Goal: Task Accomplishment & Management: Manage account settings

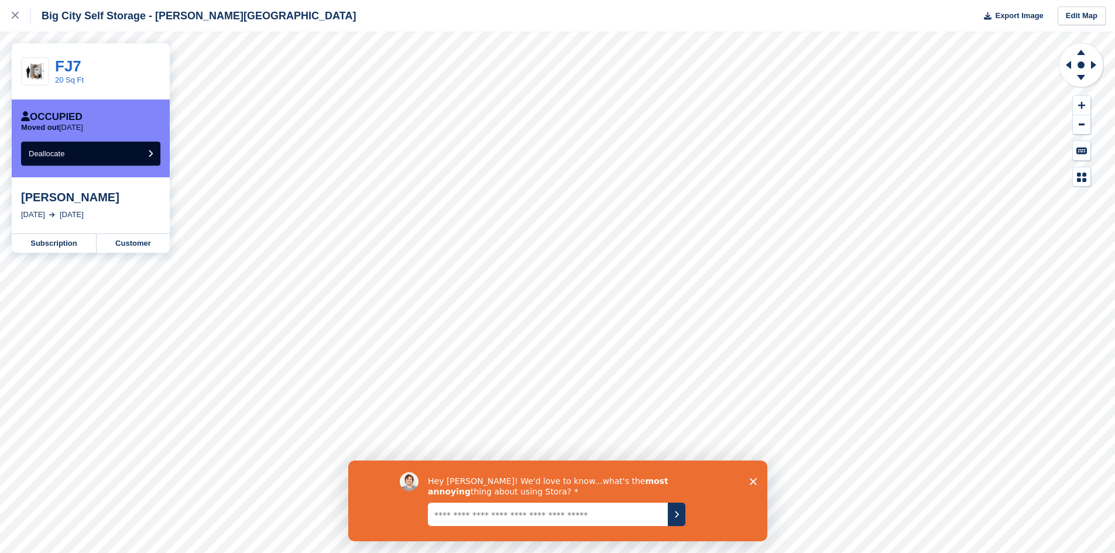
click at [502, 16] on div "Big City Self Storage - Boucher Road Export Image Edit Map" at bounding box center [557, 16] width 1115 height 32
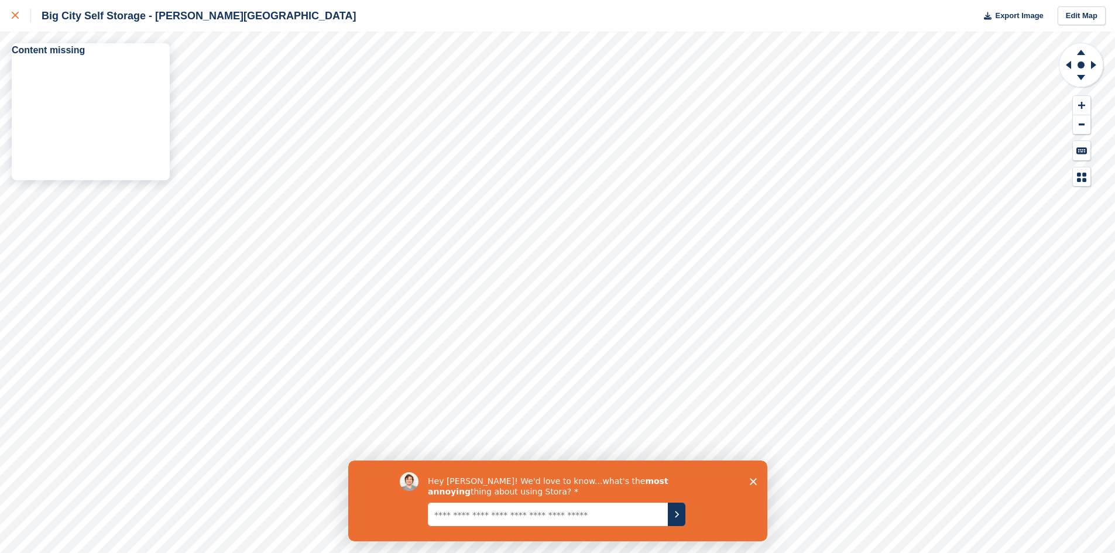
click at [14, 16] on icon at bounding box center [15, 15] width 7 height 7
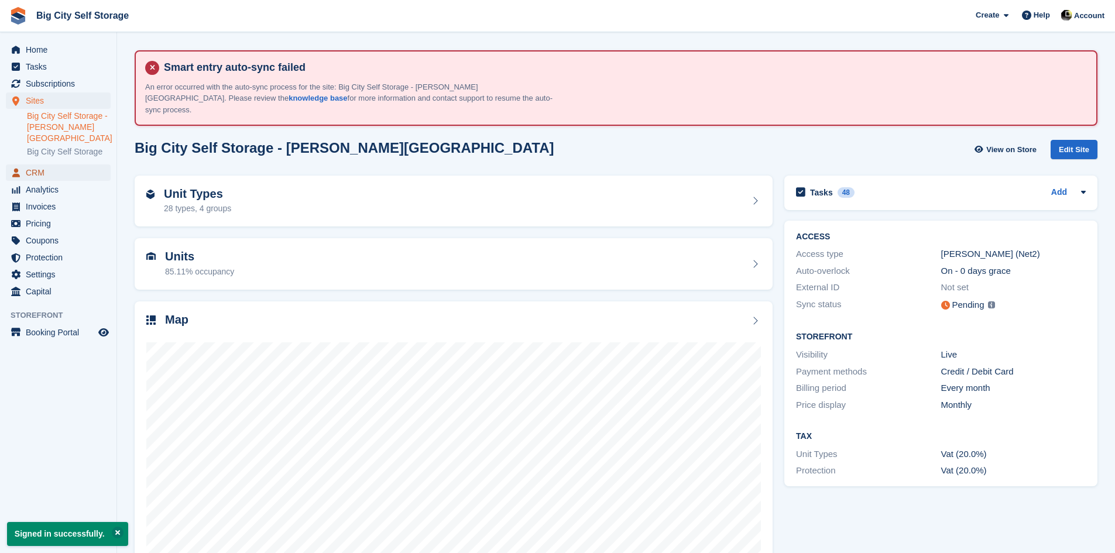
click at [36, 164] on span "CRM" at bounding box center [61, 172] width 70 height 16
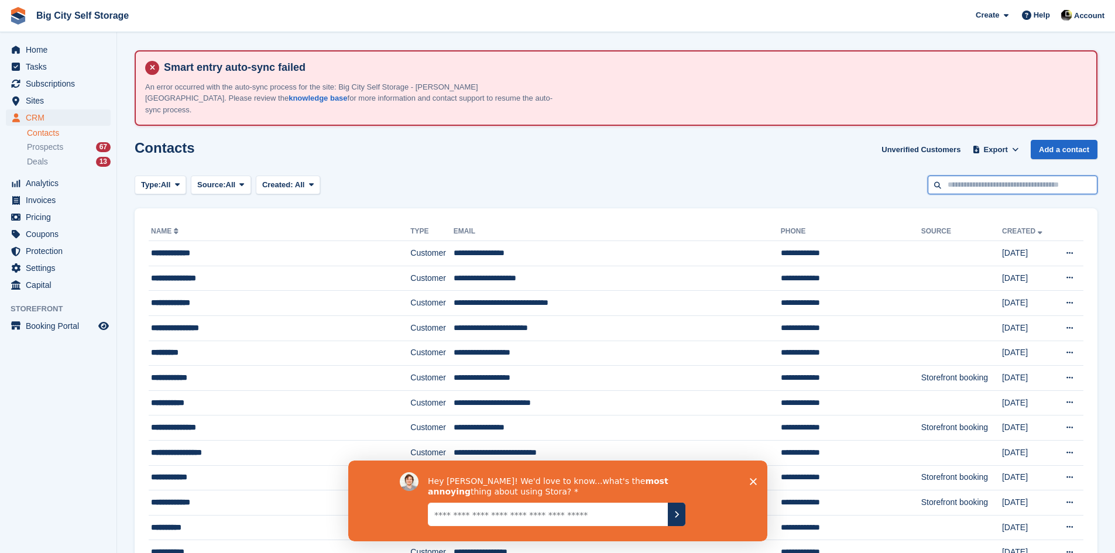
click at [1021, 178] on input "text" at bounding box center [1013, 185] width 170 height 19
type input "******"
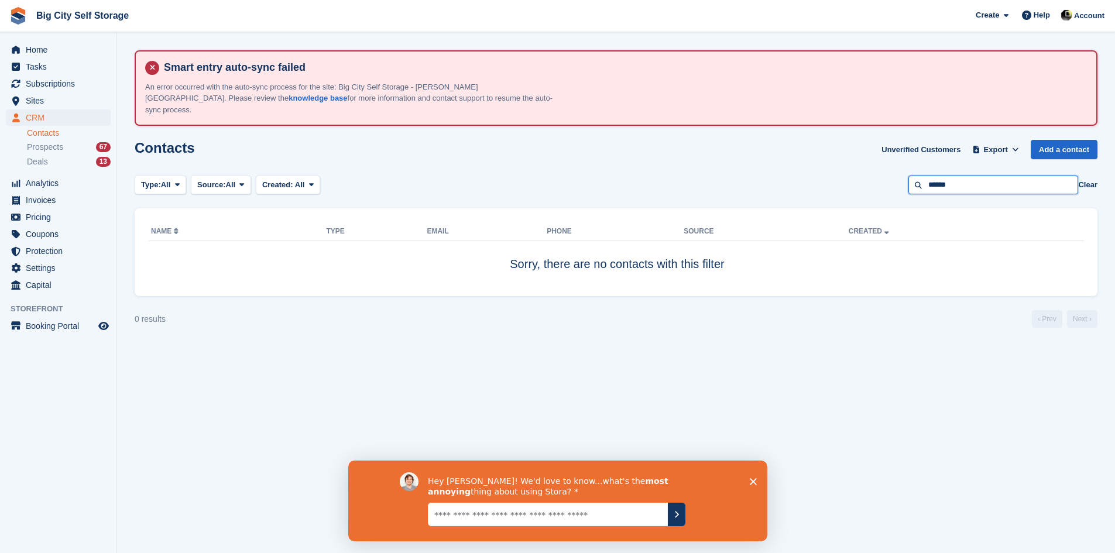
click at [1024, 176] on input "******" at bounding box center [993, 185] width 170 height 19
type input "*******"
drag, startPoint x: 975, startPoint y: 175, endPoint x: 897, endPoint y: 174, distance: 77.8
click at [901, 180] on div "Type: All All Lead Customer Source: All All Storefront Backoffice Pre-Opening i…" at bounding box center [616, 185] width 963 height 19
type input "******"
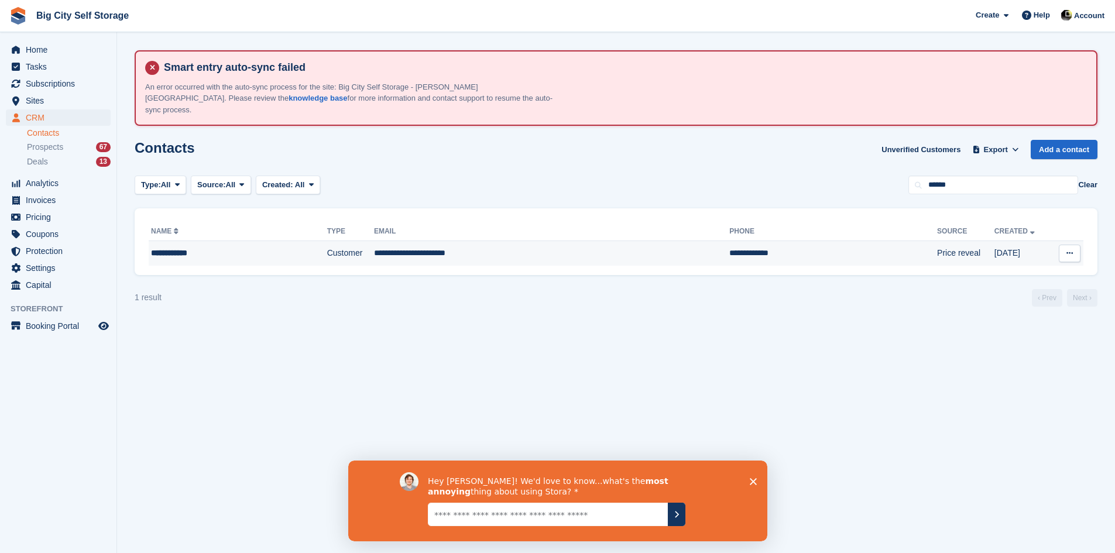
click at [174, 247] on div "**********" at bounding box center [217, 253] width 132 height 12
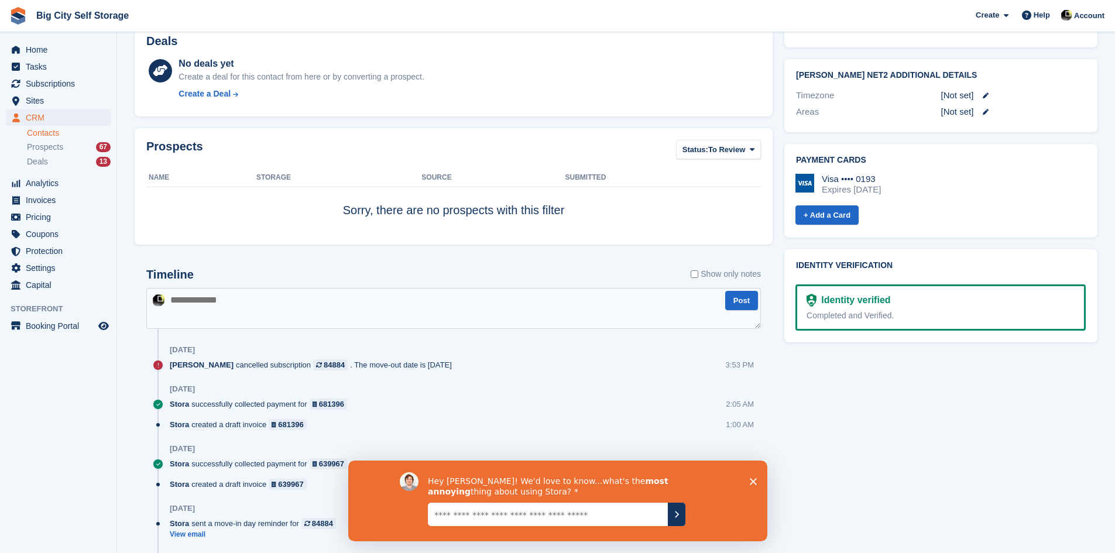
scroll to position [568, 0]
click at [752, 484] on icon "Close survey" at bounding box center [752, 481] width 7 height 7
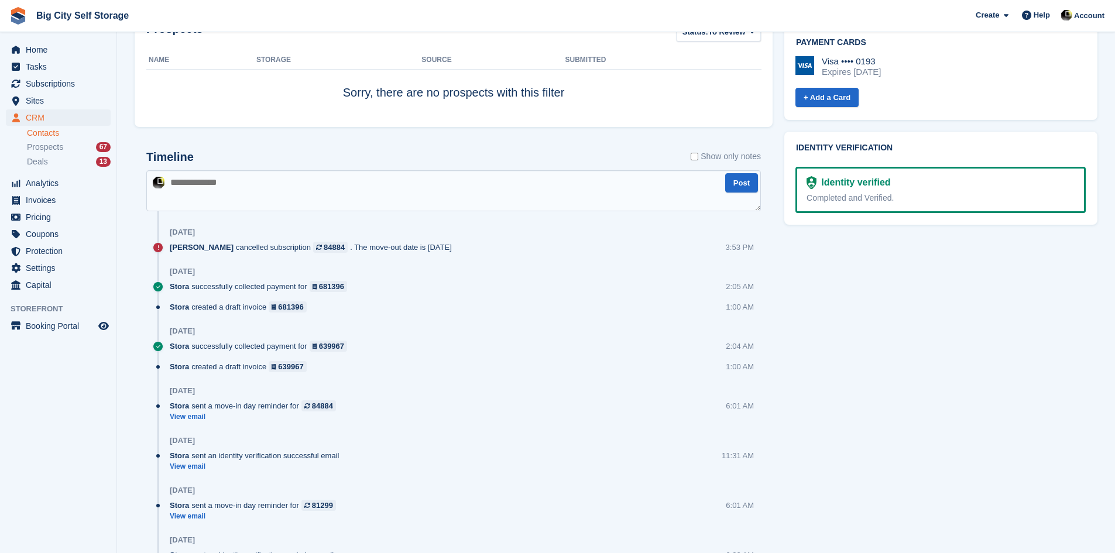
scroll to position [743, 0]
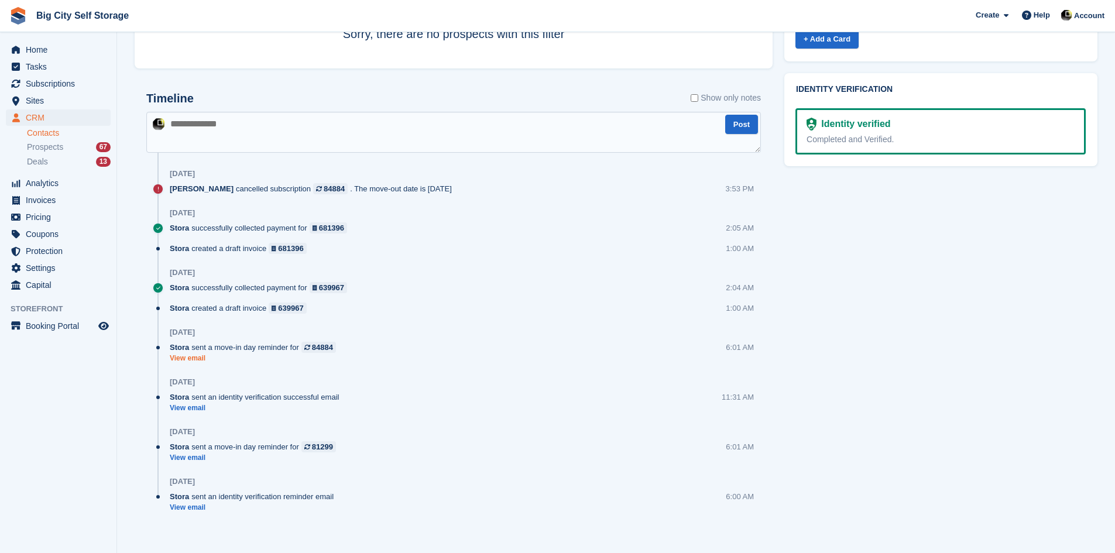
click at [187, 353] on link "View email" at bounding box center [256, 358] width 172 height 10
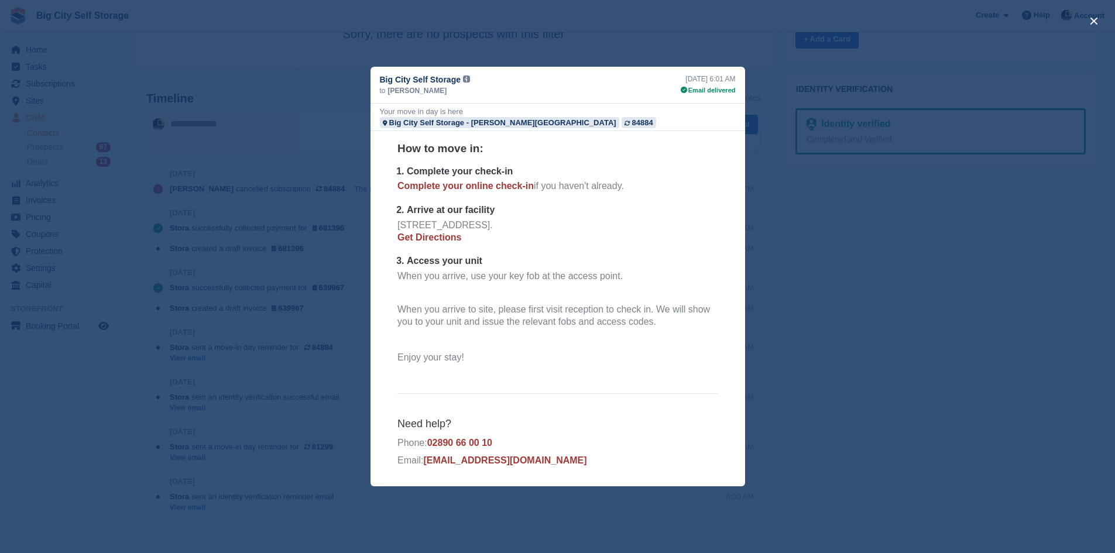
scroll to position [148, 0]
click at [820, 393] on div "close" at bounding box center [557, 276] width 1115 height 553
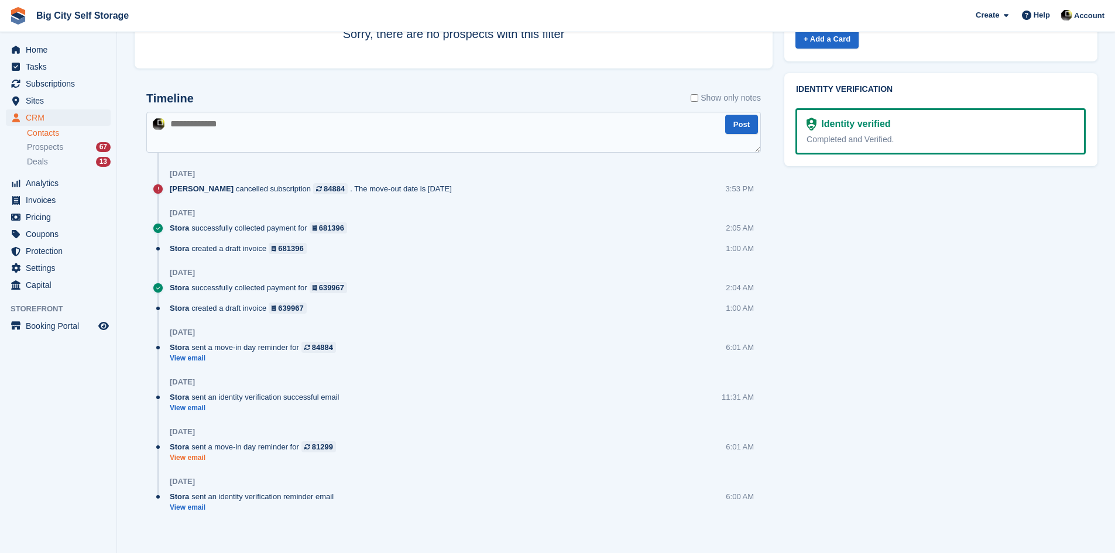
click at [198, 453] on link "View email" at bounding box center [256, 458] width 172 height 10
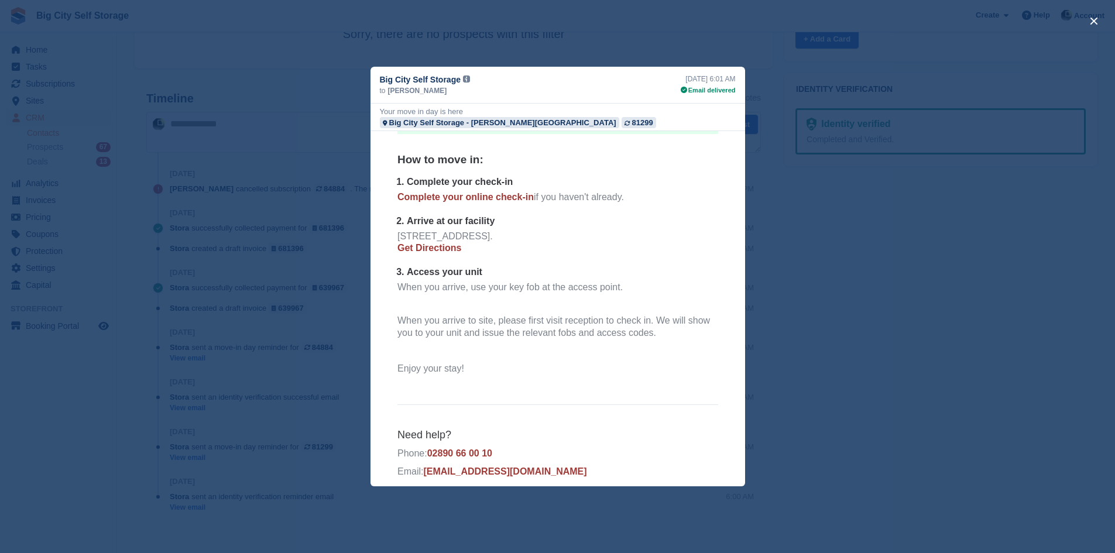
scroll to position [148, 0]
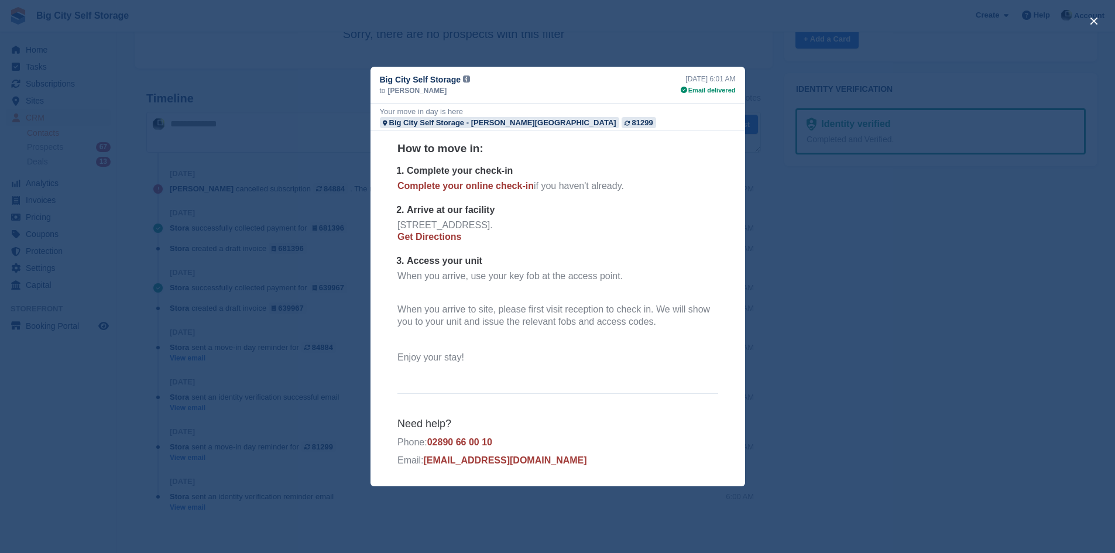
click at [812, 314] on div "close" at bounding box center [557, 276] width 1115 height 553
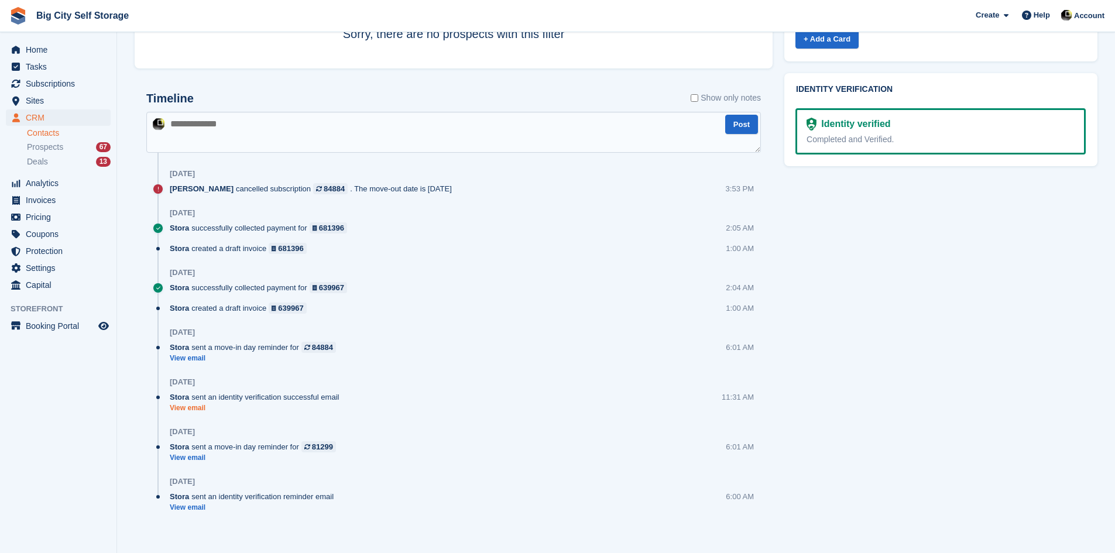
click at [184, 403] on link "View email" at bounding box center [257, 408] width 175 height 10
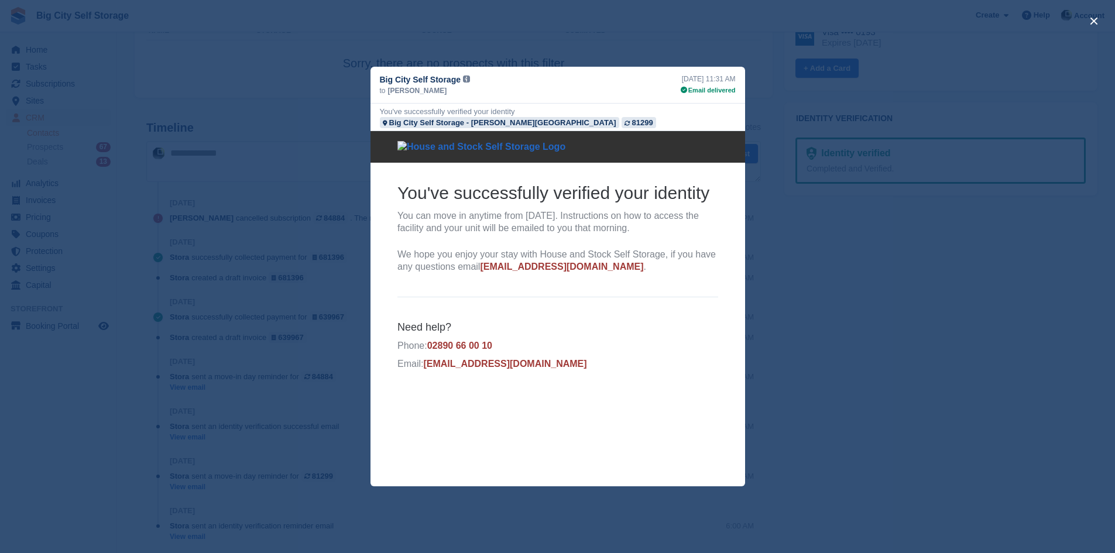
scroll to position [743, 0]
click at [792, 427] on div "close" at bounding box center [557, 276] width 1115 height 553
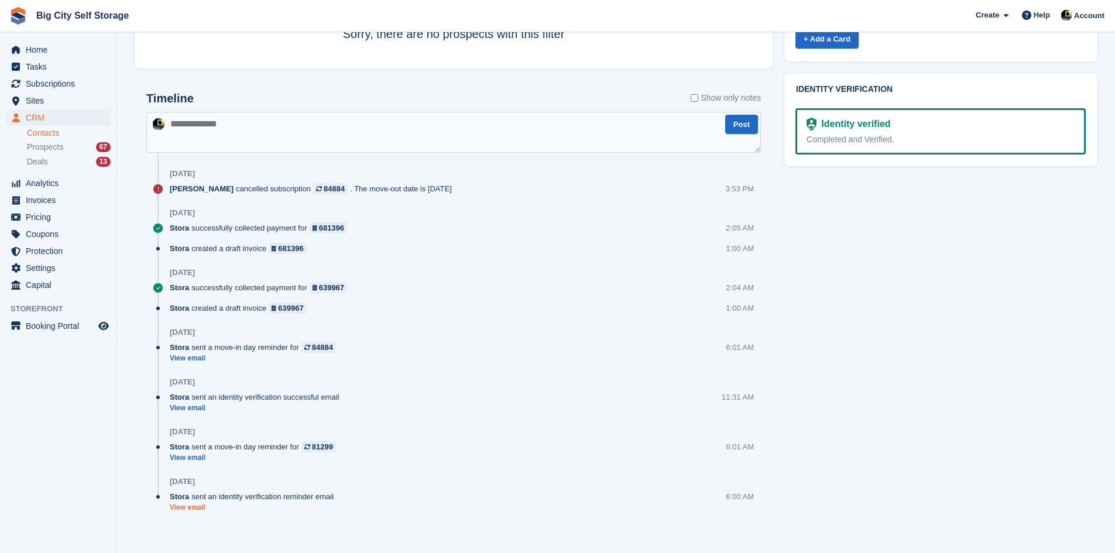
click at [193, 503] on link "View email" at bounding box center [255, 508] width 170 height 10
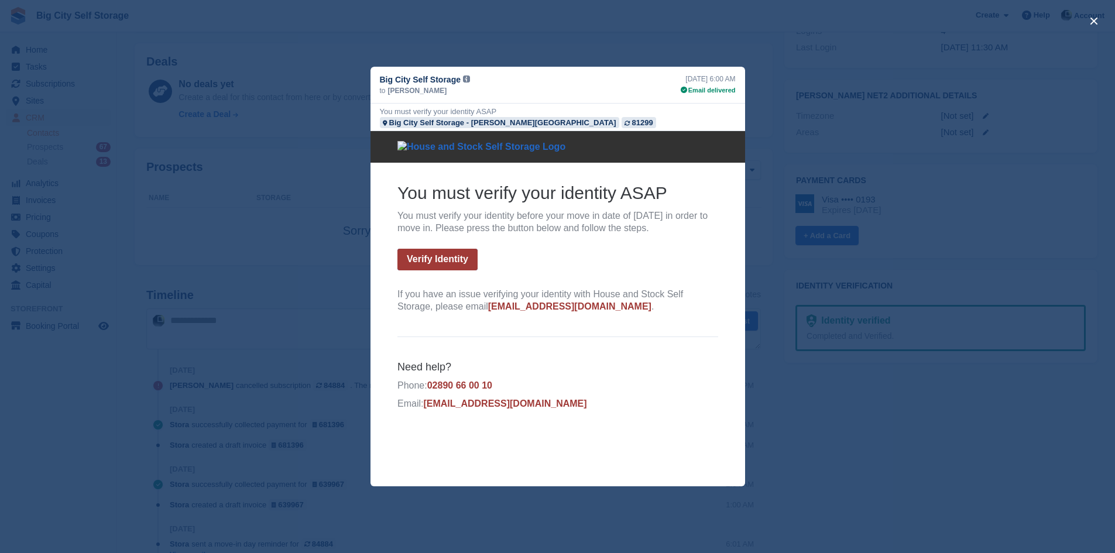
scroll to position [568, 0]
click at [826, 384] on div "close" at bounding box center [557, 276] width 1115 height 553
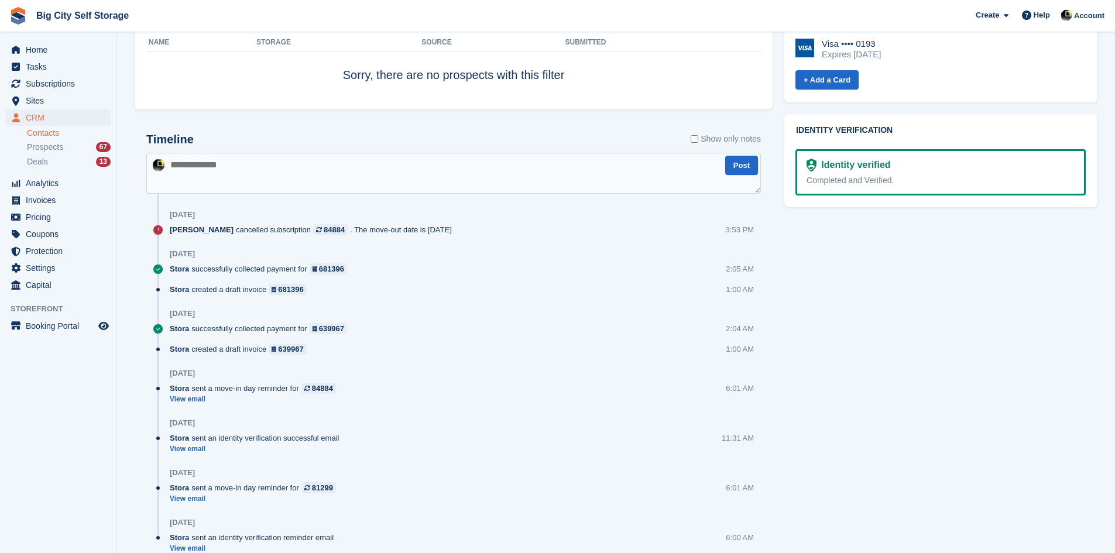
scroll to position [743, 0]
